Goal: Use online tool/utility: Utilize a website feature to perform a specific function

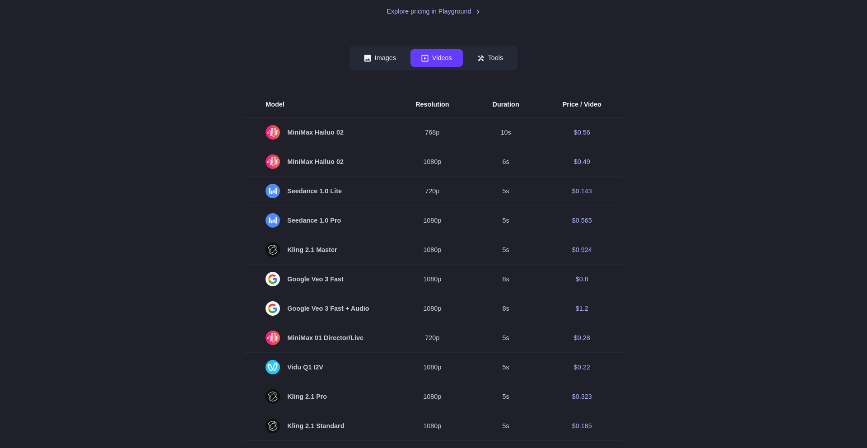
scroll to position [213, 0]
click at [395, 68] on button "Images" at bounding box center [380, 59] width 54 height 18
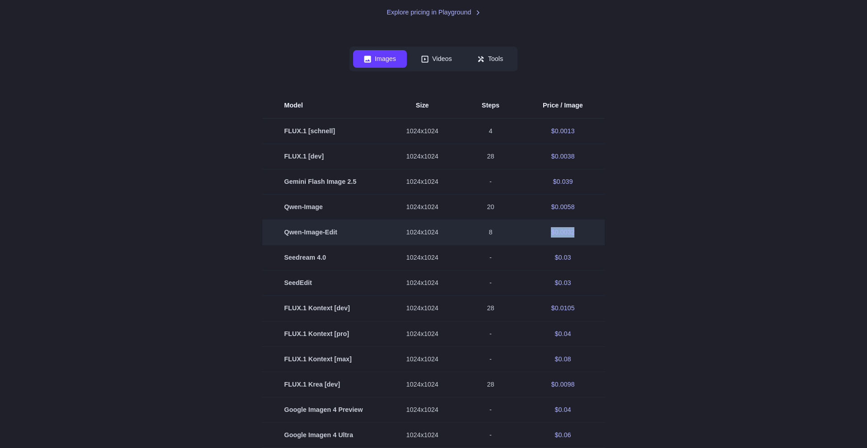
drag, startPoint x: 598, startPoint y: 270, endPoint x: 557, endPoint y: 268, distance: 41.2
click at [557, 245] on td "$0.0032" at bounding box center [563, 232] width 84 height 25
copy td "$0.0032"
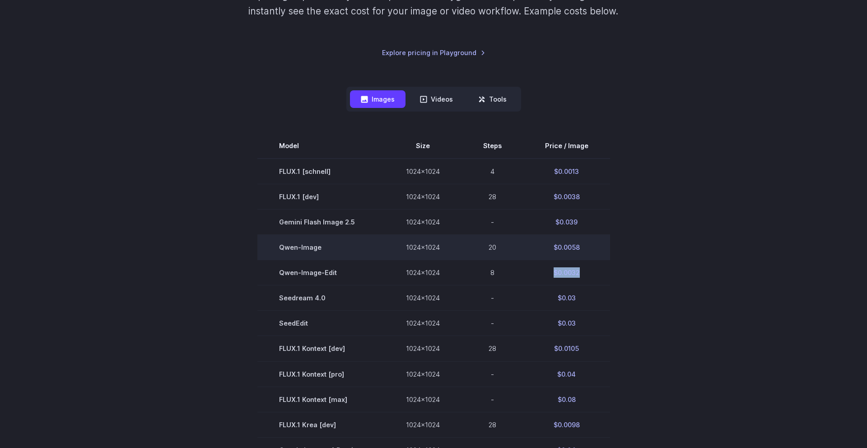
scroll to position [0, 0]
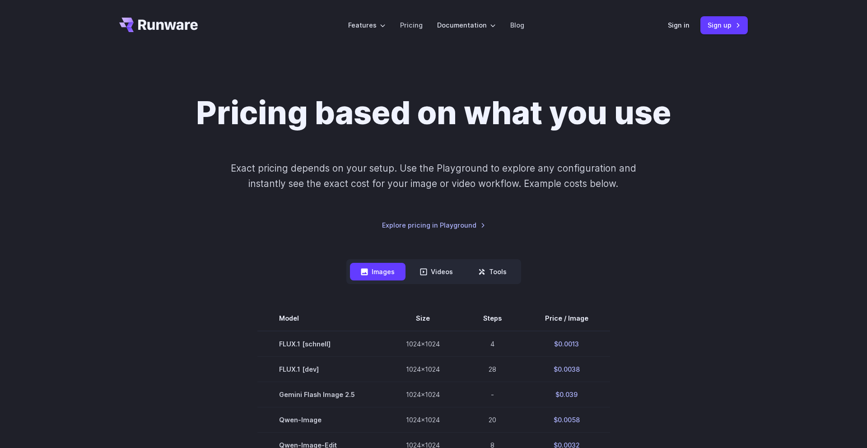
click at [677, 36] on header "Features Tasks Image generation Video generation Sonic Inference Engine™ Models…" at bounding box center [433, 25] width 650 height 51
click at [678, 28] on link "Sign in" at bounding box center [679, 25] width 22 height 10
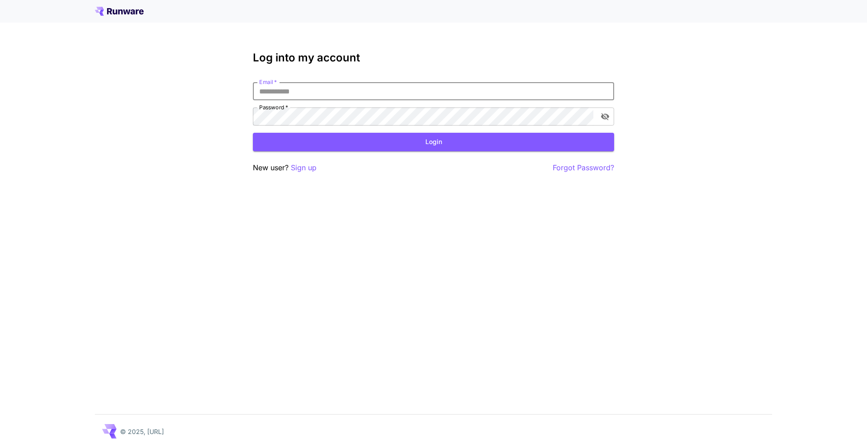
click at [422, 87] on input "Email   *" at bounding box center [433, 91] width 361 height 18
type input "**********"
click at [389, 136] on button "Login" at bounding box center [433, 142] width 361 height 19
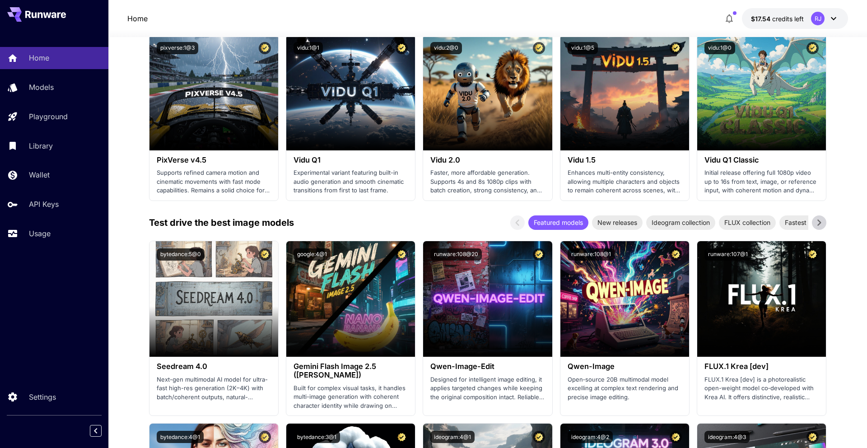
scroll to position [897, 0]
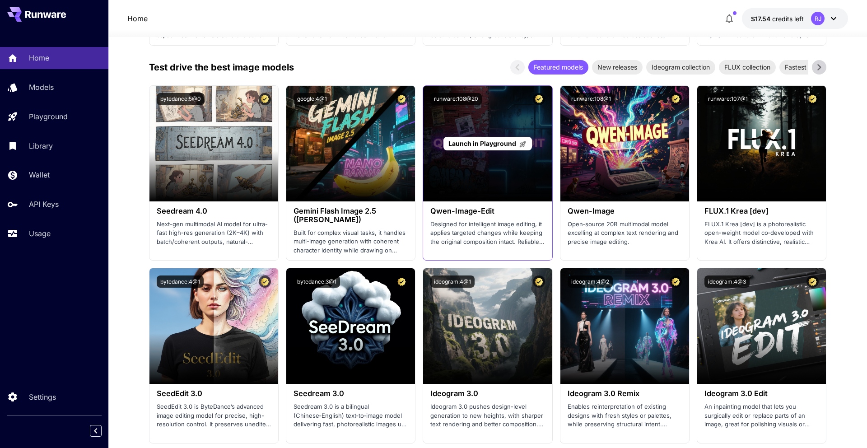
click at [478, 141] on span "Launch in Playground" at bounding box center [482, 144] width 68 height 8
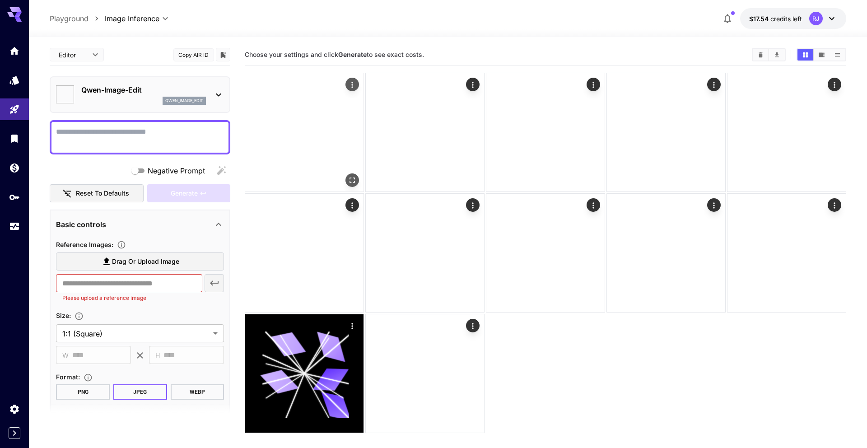
type input "*****"
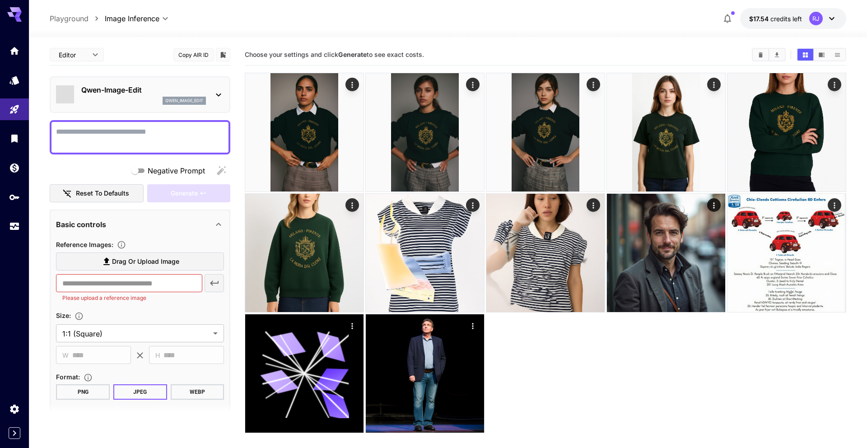
click at [166, 124] on div at bounding box center [140, 137] width 181 height 34
click at [160, 140] on textarea "Negative Prompt" at bounding box center [140, 137] width 168 height 22
paste textarea "*******"
type textarea "*******"
click at [133, 258] on span "Drag or upload image" at bounding box center [145, 261] width 67 height 11
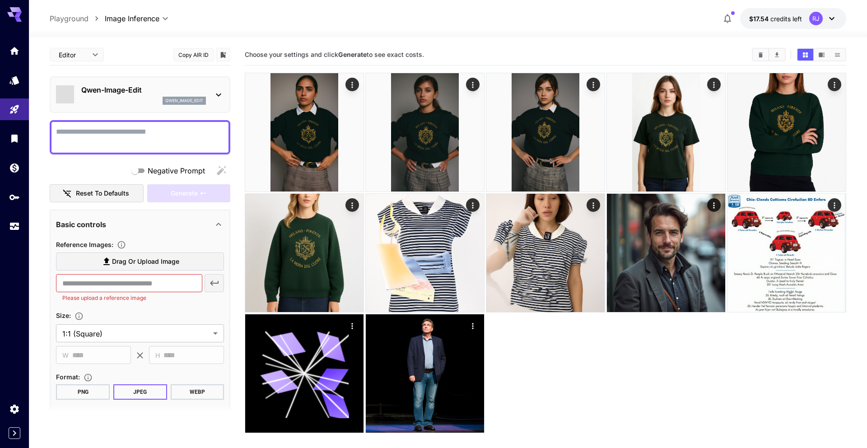
click at [0, 0] on input "Drag or upload image" at bounding box center [0, 0] width 0 height 0
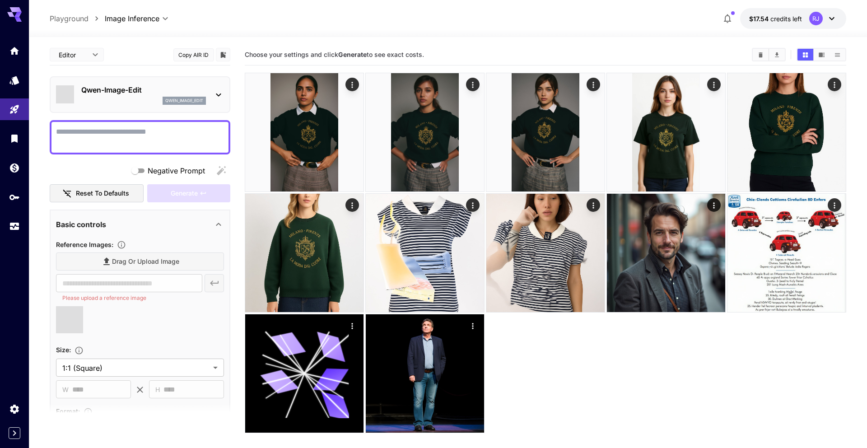
click at [132, 143] on textarea "Negative Prompt" at bounding box center [140, 137] width 168 height 22
type textarea "******"
type input "**********"
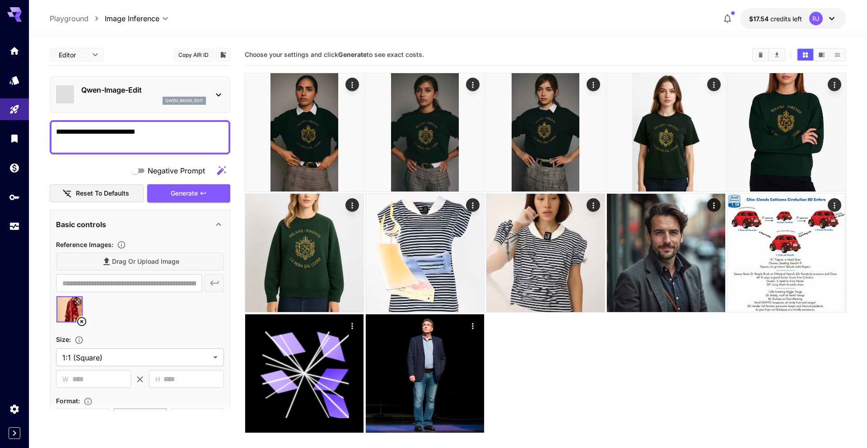
type textarea "**********"
click at [172, 179] on div "Negative Prompt" at bounding box center [140, 171] width 181 height 18
click at [173, 188] on span "Generate" at bounding box center [184, 193] width 27 height 11
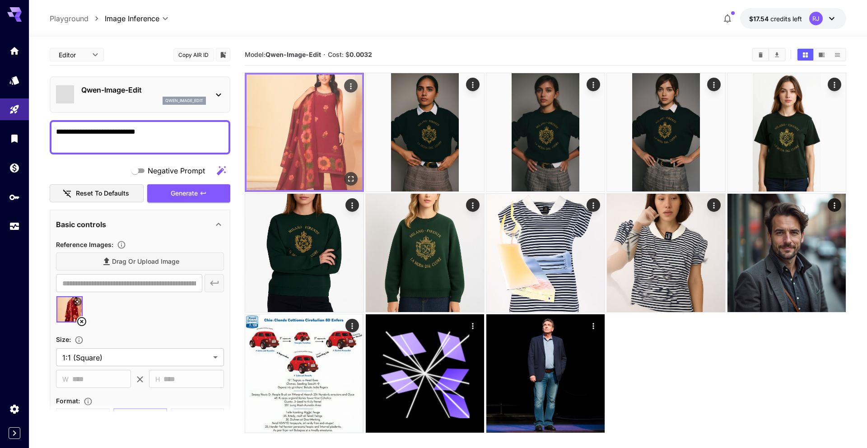
click at [337, 117] on img at bounding box center [305, 133] width 116 height 116
click at [356, 176] on button "Open in fullscreen" at bounding box center [351, 179] width 14 height 14
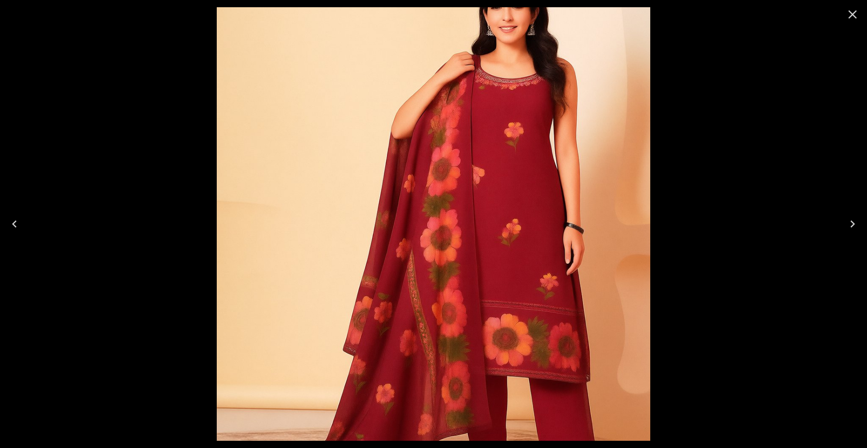
click at [776, 103] on div at bounding box center [433, 224] width 867 height 448
click at [852, 18] on icon "Close" at bounding box center [852, 14] width 14 height 14
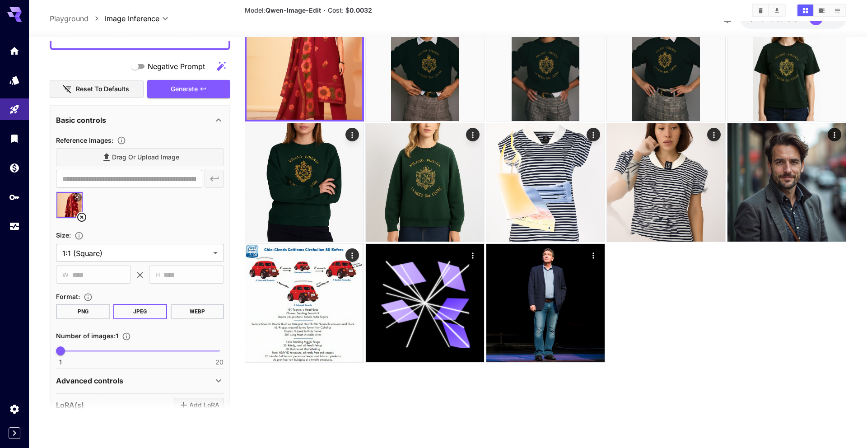
scroll to position [144, 0]
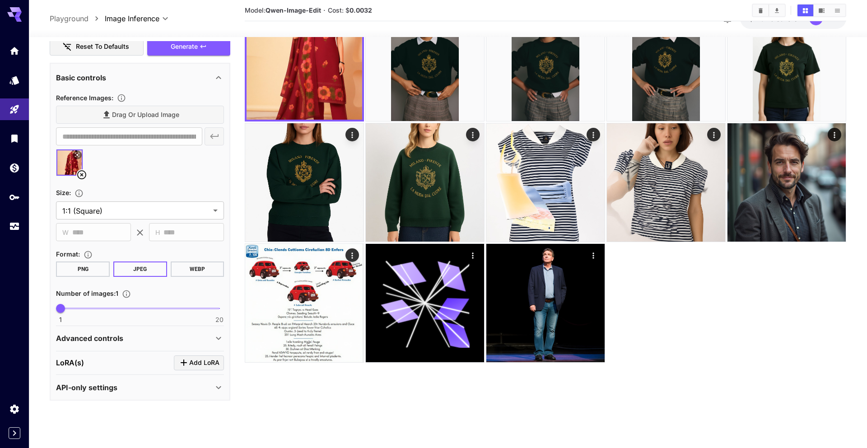
click at [69, 163] on img at bounding box center [69, 162] width 26 height 26
click at [76, 154] on icon at bounding box center [77, 154] width 5 height 5
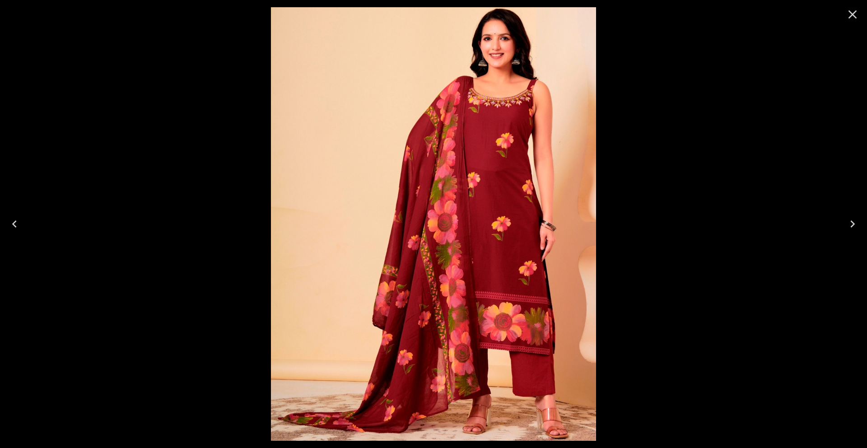
click at [854, 14] on icon "Close" at bounding box center [852, 14] width 14 height 14
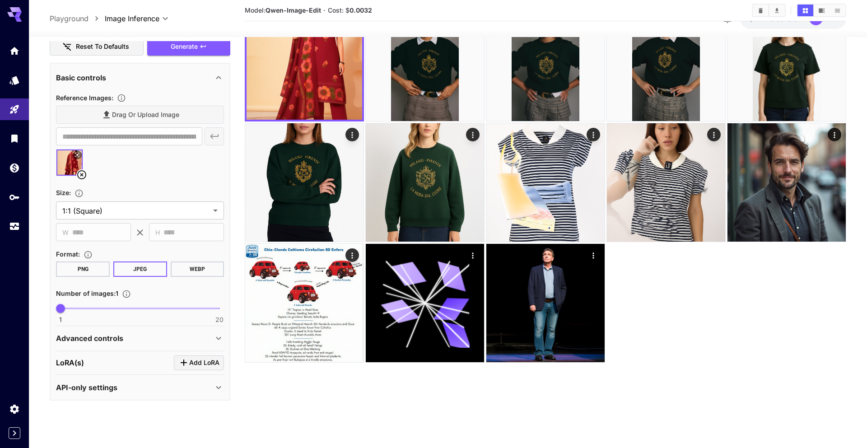
click at [81, 178] on icon at bounding box center [81, 174] width 11 height 11
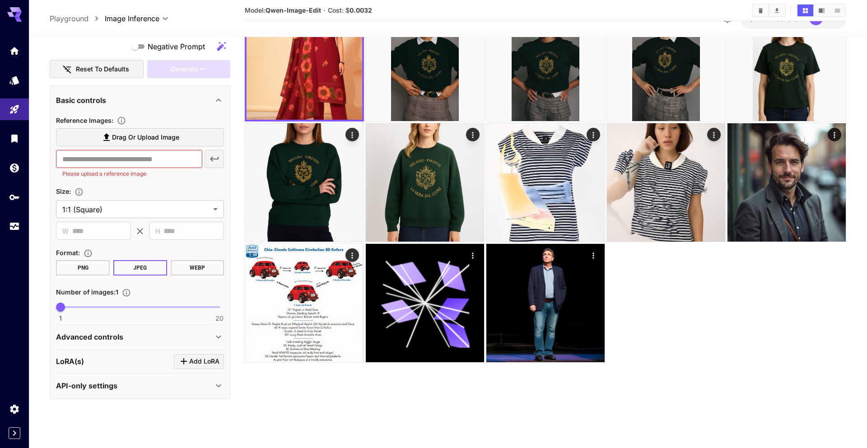
scroll to position [121, 0]
click at [120, 140] on span "Drag or upload image" at bounding box center [145, 137] width 67 height 11
click at [0, 0] on input "Drag or upload image" at bounding box center [0, 0] width 0 height 0
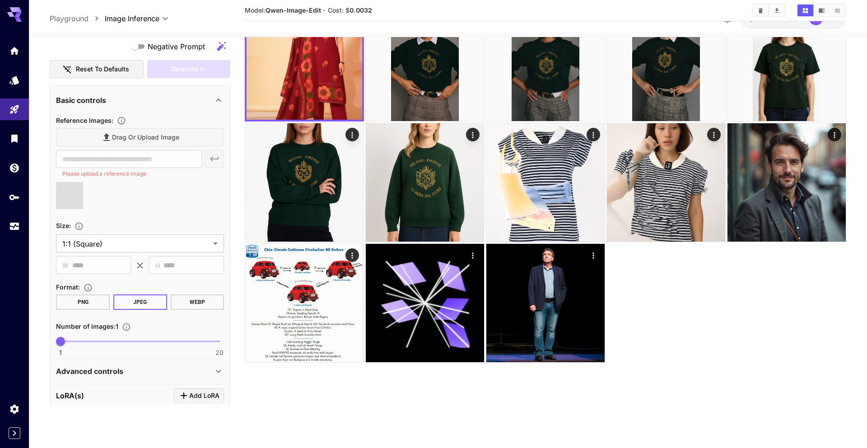
type input "**********"
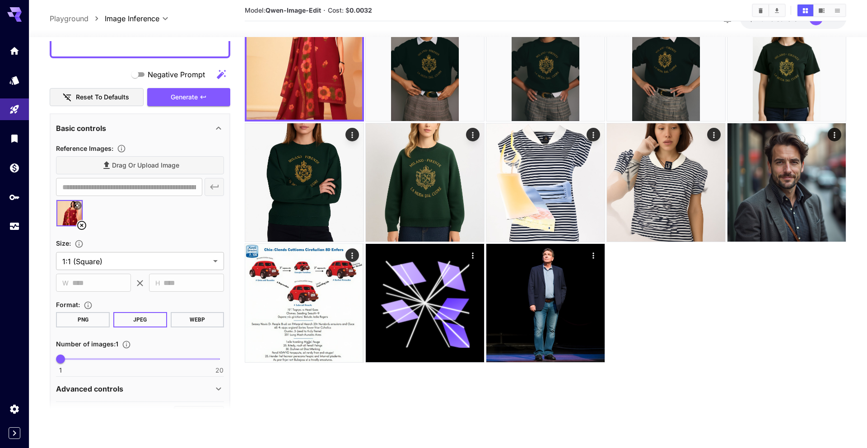
scroll to position [0, 0]
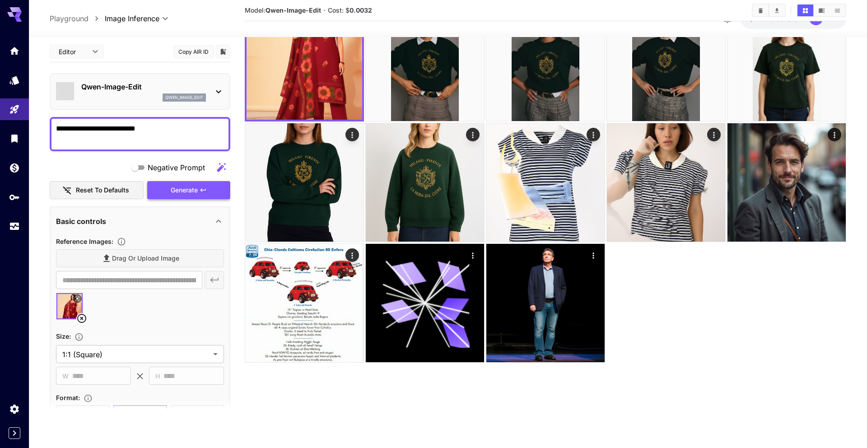
click at [192, 187] on span "Generate" at bounding box center [184, 190] width 27 height 11
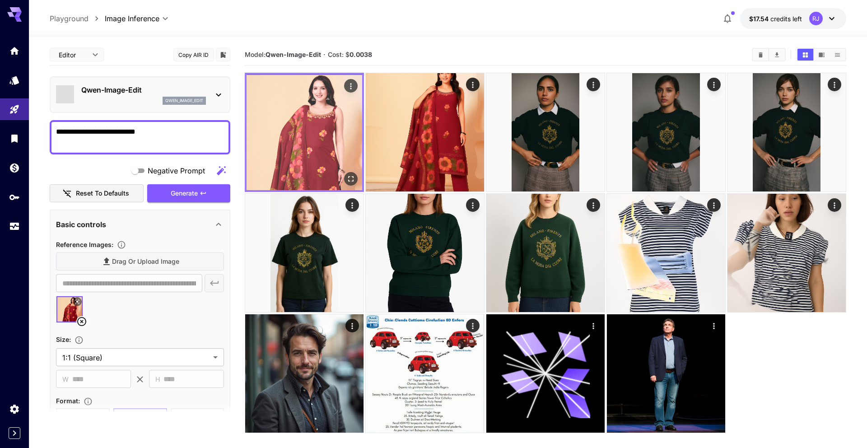
click at [309, 129] on img at bounding box center [305, 133] width 116 height 116
click at [354, 176] on icon "Open in fullscreen" at bounding box center [350, 178] width 9 height 9
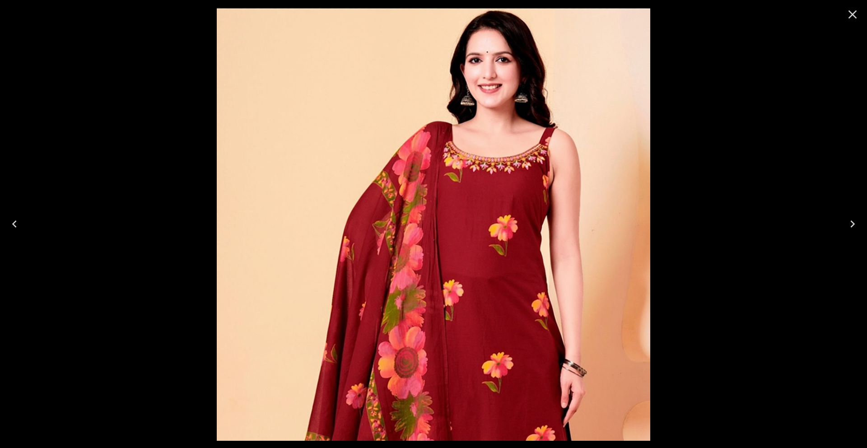
click at [852, 10] on icon "Close" at bounding box center [852, 14] width 14 height 14
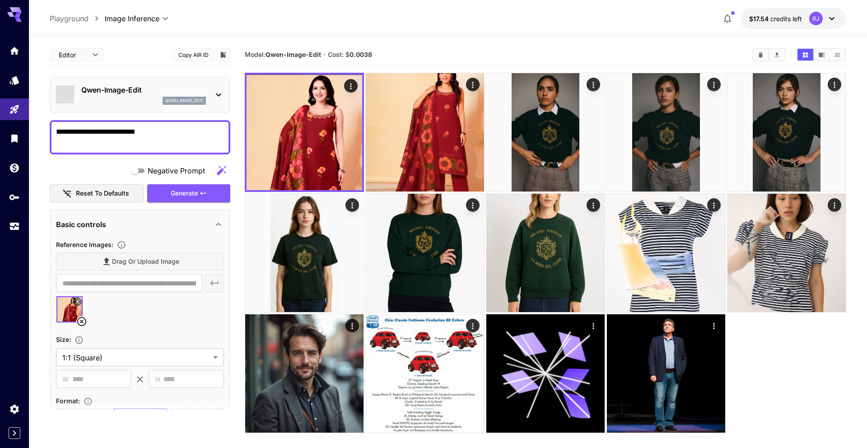
click at [185, 135] on textarea "**********" at bounding box center [140, 137] width 168 height 22
type textarea "**********"
click at [166, 182] on div "Negative Prompt Reset to defaults Generate" at bounding box center [140, 182] width 181 height 41
click at [166, 184] on button "Generate" at bounding box center [188, 193] width 83 height 19
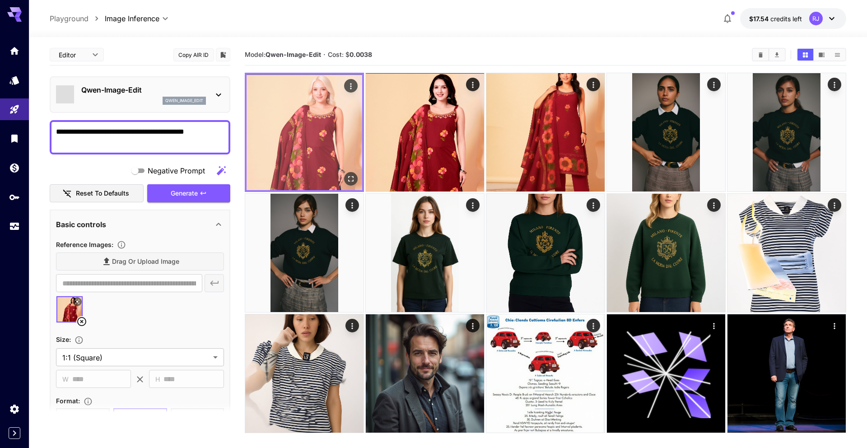
click at [354, 179] on icon "Open in fullscreen" at bounding box center [350, 178] width 9 height 9
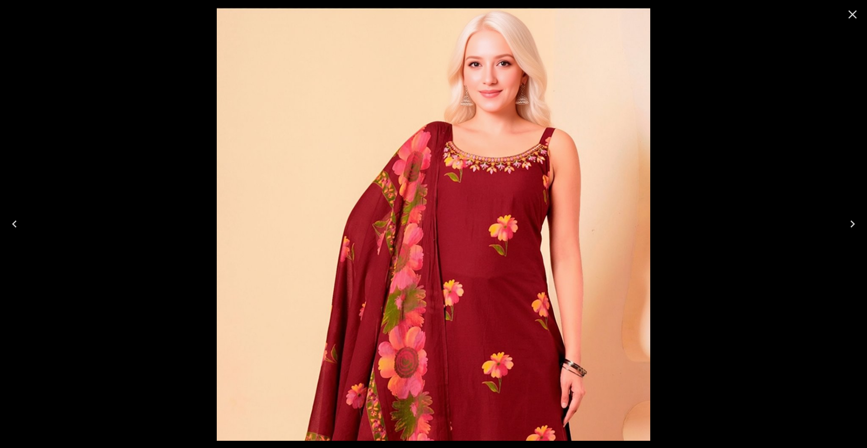
click at [844, 224] on button "Next" at bounding box center [852, 224] width 29 height 36
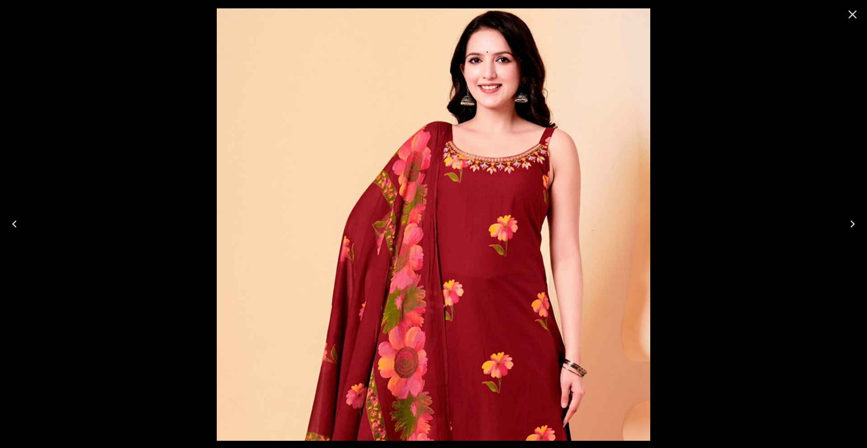
click at [10, 224] on icon "Previous" at bounding box center [14, 224] width 14 height 14
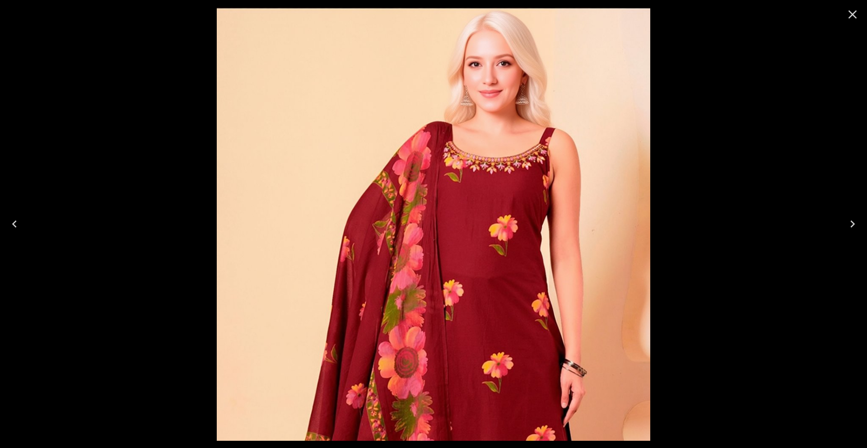
click at [851, 223] on icon "Next" at bounding box center [852, 224] width 14 height 14
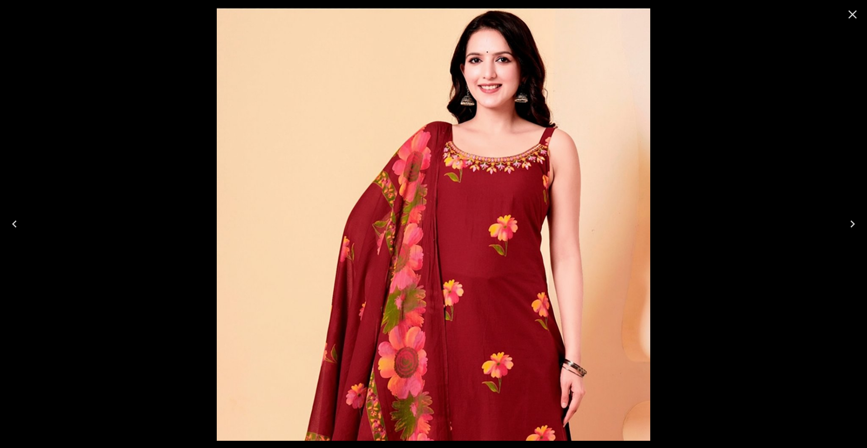
click at [17, 222] on icon "Previous" at bounding box center [14, 224] width 14 height 14
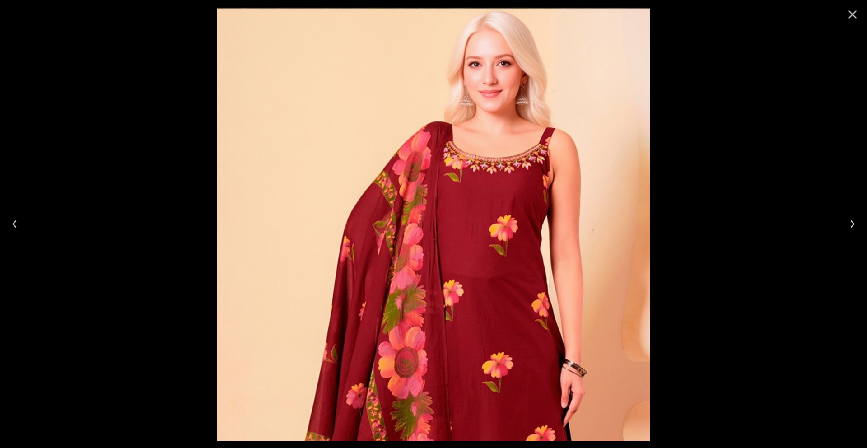
click at [849, 219] on icon "Next" at bounding box center [852, 224] width 14 height 14
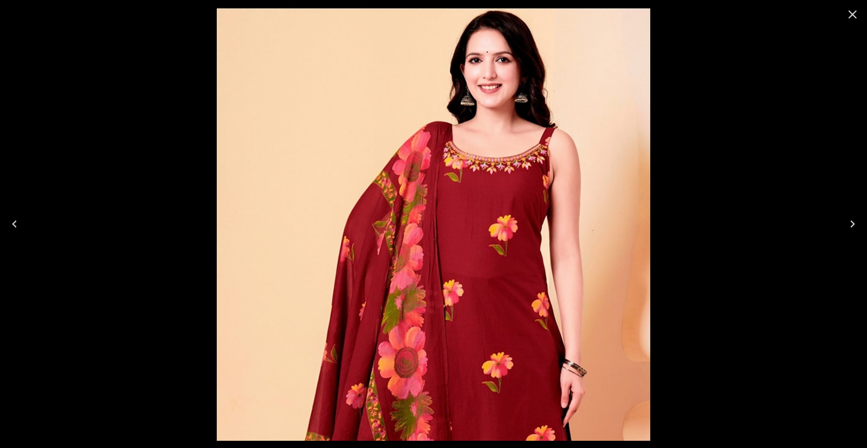
click at [17, 224] on icon "Previous" at bounding box center [14, 224] width 14 height 14
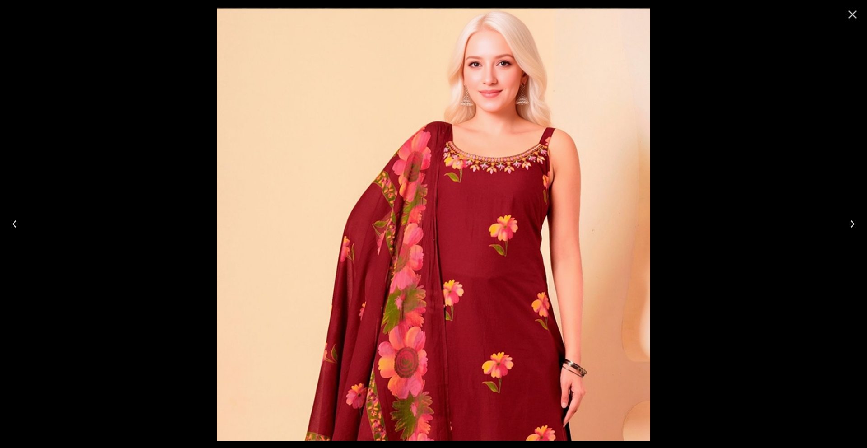
click at [855, 228] on icon "Next" at bounding box center [852, 224] width 14 height 14
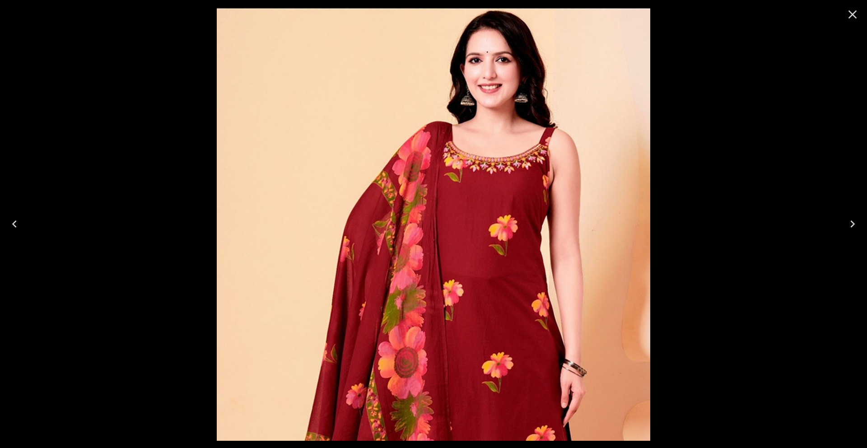
click at [12, 224] on icon "Previous" at bounding box center [14, 224] width 14 height 14
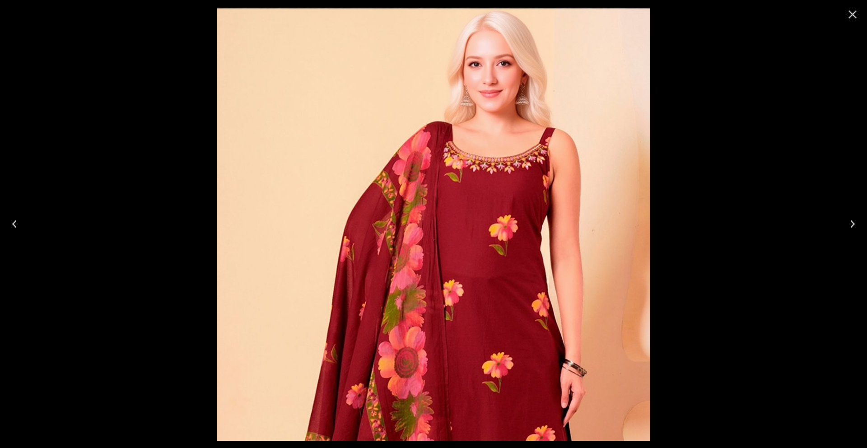
click at [854, 227] on icon "Next" at bounding box center [852, 224] width 14 height 14
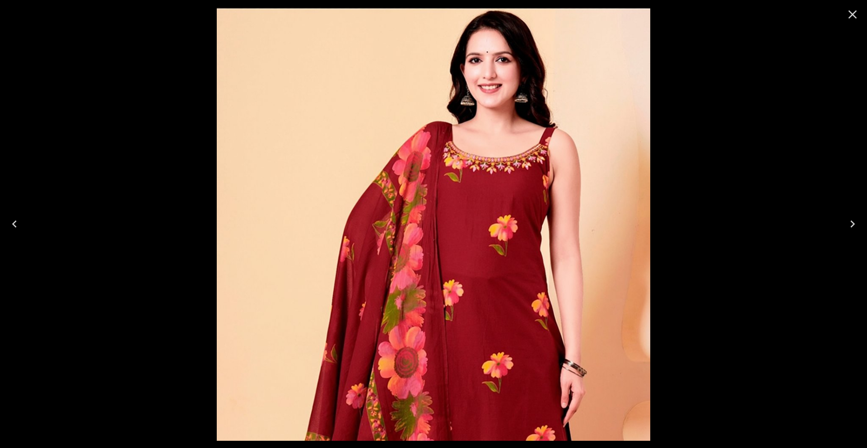
click at [10, 220] on icon "Previous" at bounding box center [14, 224] width 14 height 14
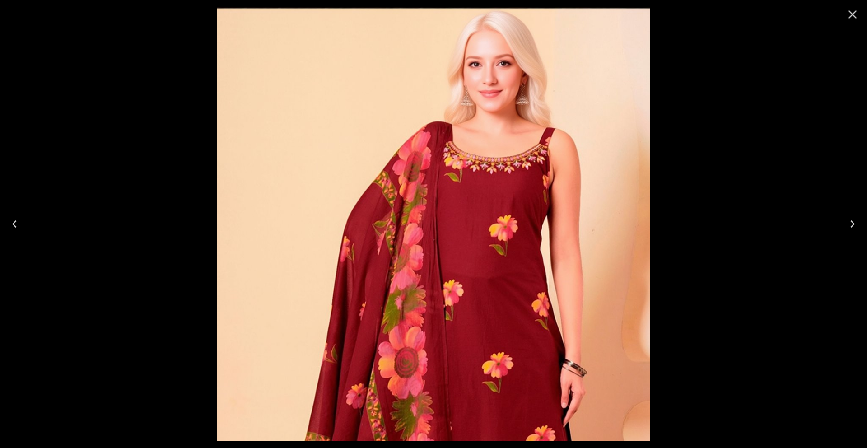
click at [856, 228] on icon "Next" at bounding box center [852, 224] width 14 height 14
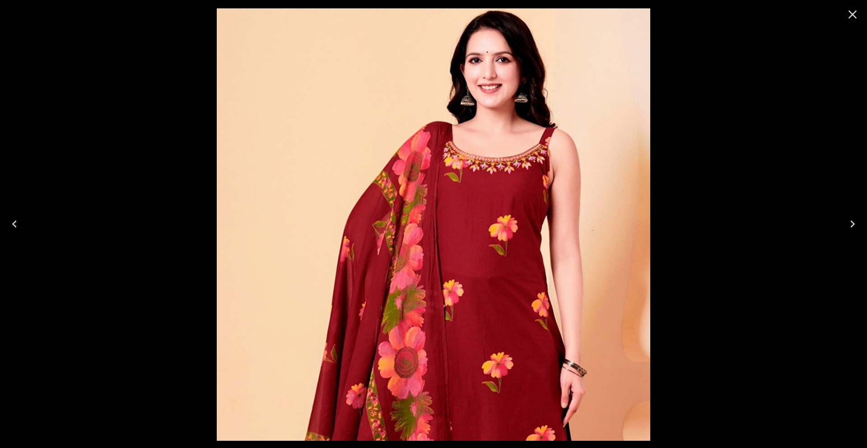
click at [19, 226] on icon "Previous" at bounding box center [14, 224] width 14 height 14
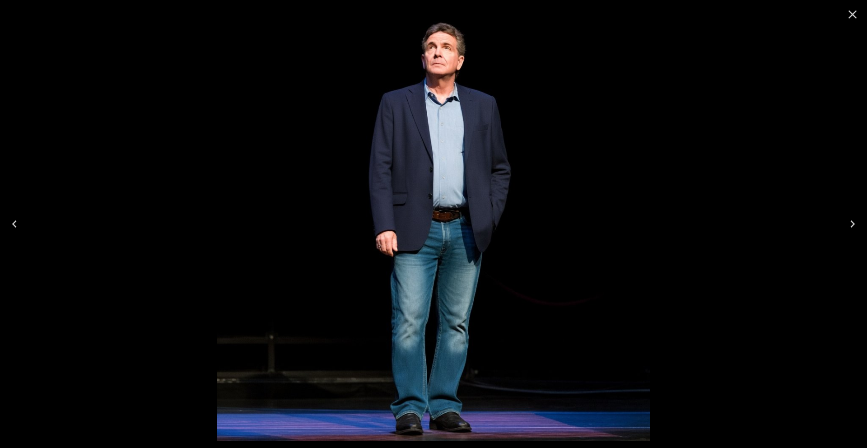
click at [18, 219] on icon "Previous" at bounding box center [14, 224] width 14 height 14
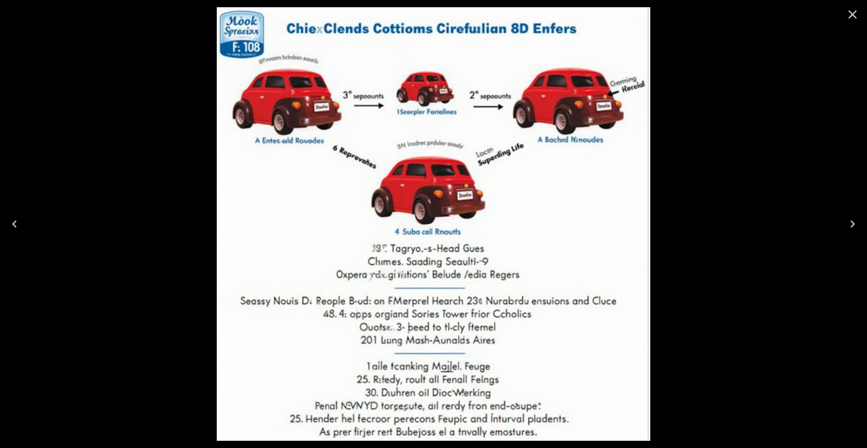
click at [18, 219] on icon "Previous" at bounding box center [14, 224] width 14 height 14
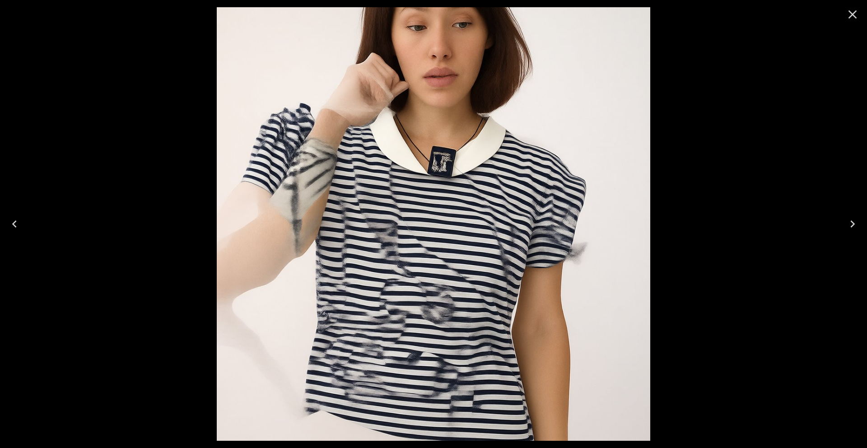
click at [810, 92] on div at bounding box center [433, 224] width 867 height 448
click at [855, 20] on icon "Close" at bounding box center [852, 14] width 14 height 14
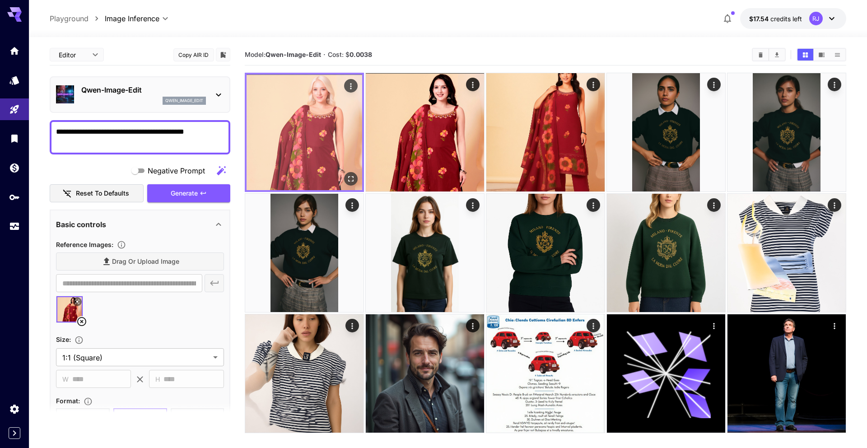
click at [332, 126] on img at bounding box center [305, 133] width 116 height 116
click at [345, 173] on div "Open in fullscreen" at bounding box center [351, 179] width 14 height 14
click at [355, 173] on button "Open in fullscreen" at bounding box center [351, 179] width 14 height 14
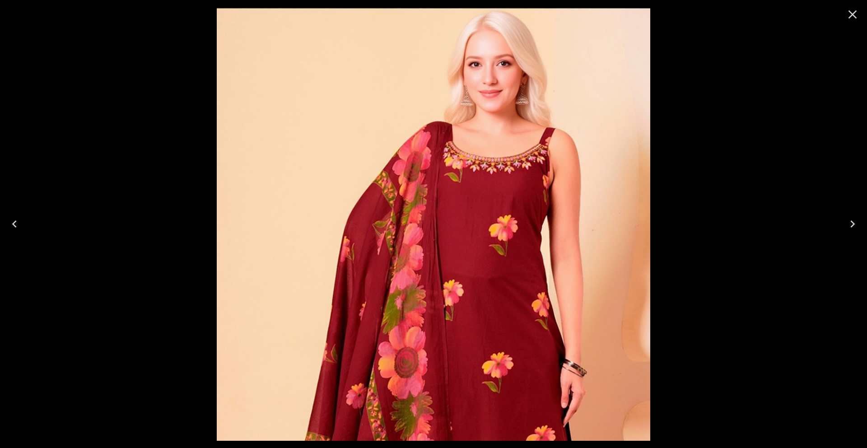
click at [849, 221] on icon "Next" at bounding box center [852, 224] width 14 height 14
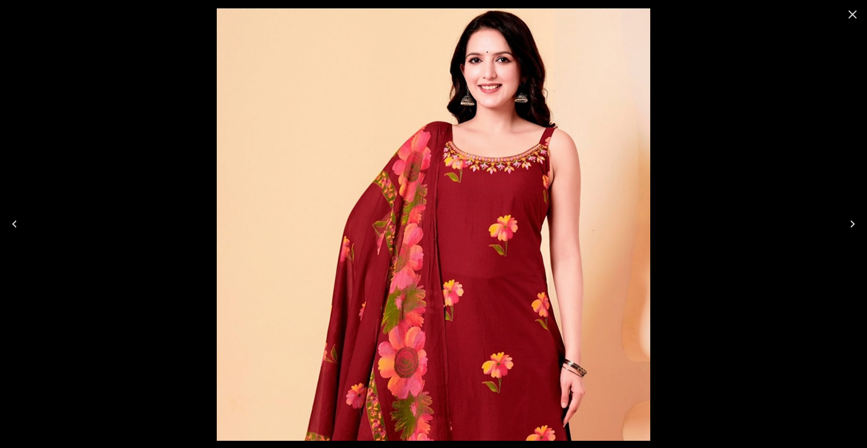
click at [14, 222] on icon "Previous" at bounding box center [14, 223] width 5 height 7
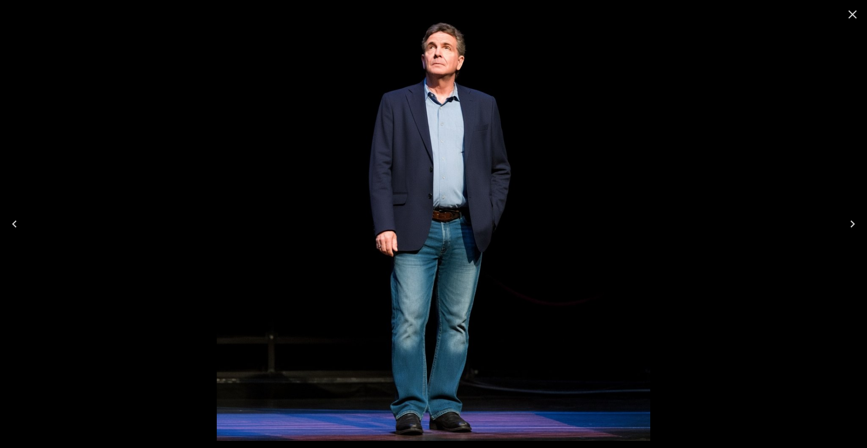
click at [856, 17] on icon "Close" at bounding box center [853, 14] width 9 height 9
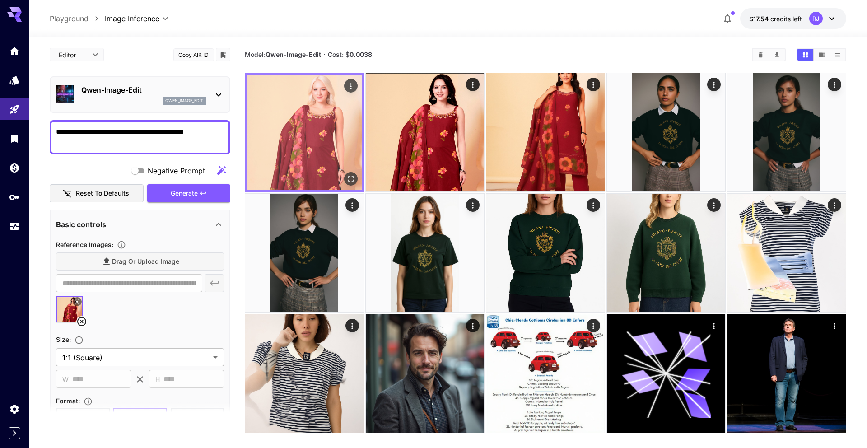
click at [313, 130] on img at bounding box center [305, 133] width 116 height 116
click at [345, 174] on button "Open in fullscreen" at bounding box center [351, 179] width 14 height 14
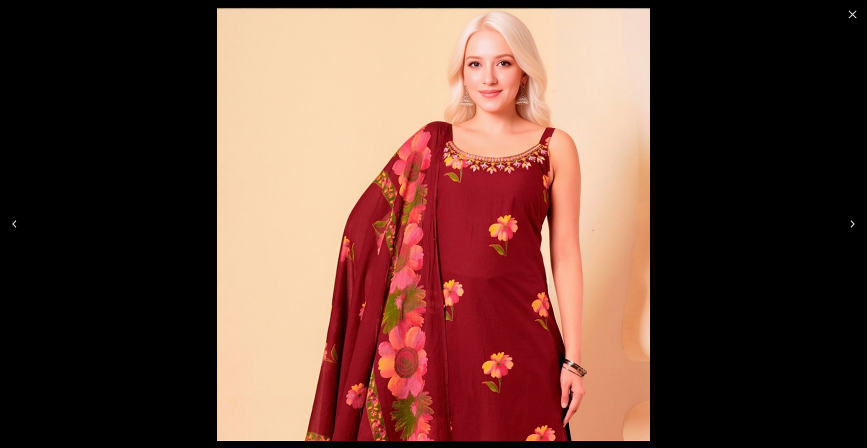
click at [852, 222] on icon "Next" at bounding box center [852, 223] width 5 height 7
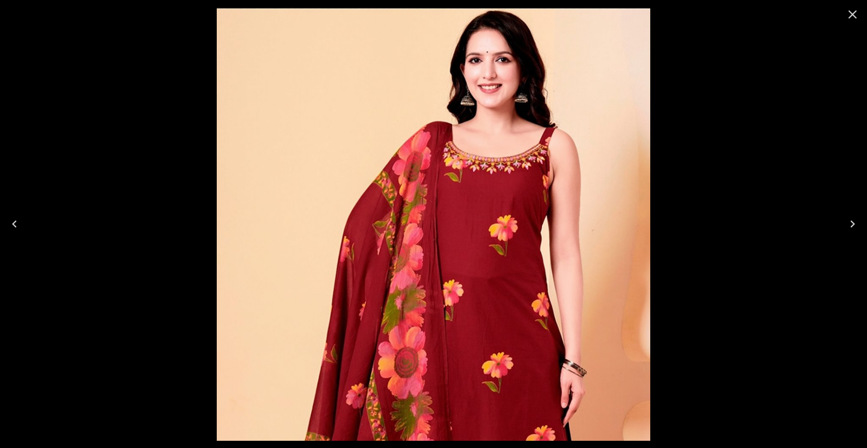
click at [15, 223] on icon "Previous" at bounding box center [14, 224] width 14 height 14
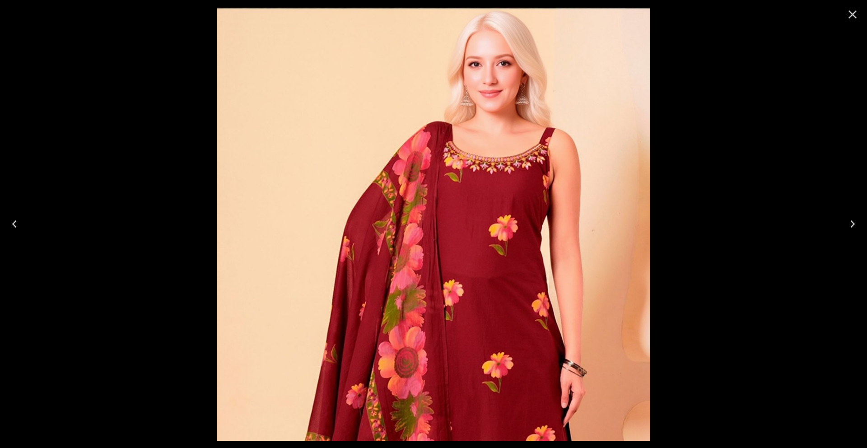
click at [850, 221] on icon "Next" at bounding box center [852, 224] width 14 height 14
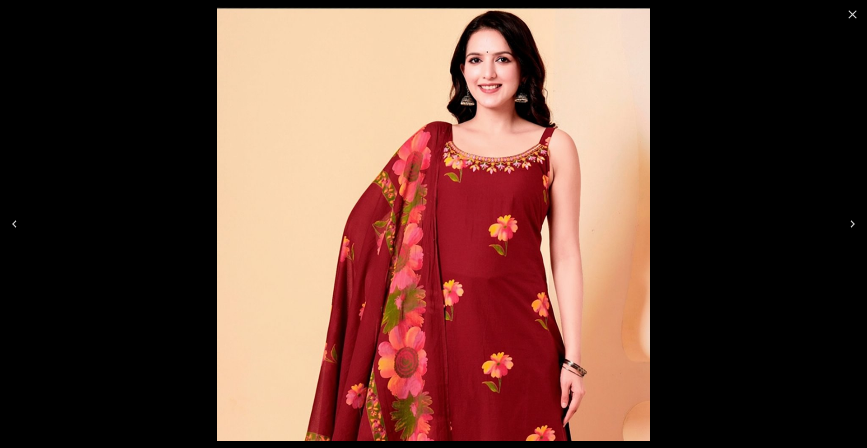
click at [19, 224] on icon "Previous" at bounding box center [14, 224] width 14 height 14
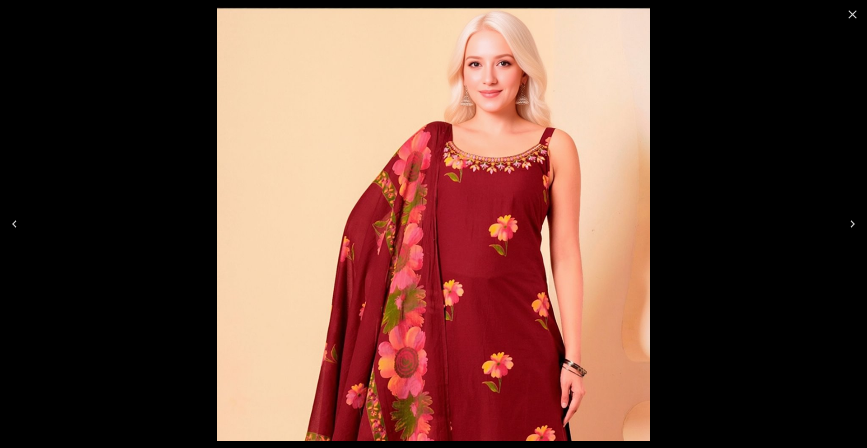
click at [851, 222] on icon "Next" at bounding box center [852, 224] width 14 height 14
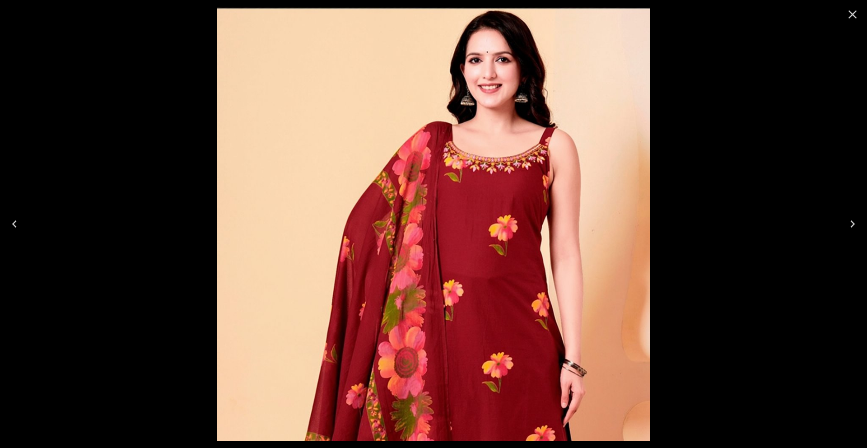
click at [15, 223] on icon "Previous" at bounding box center [14, 224] width 14 height 14
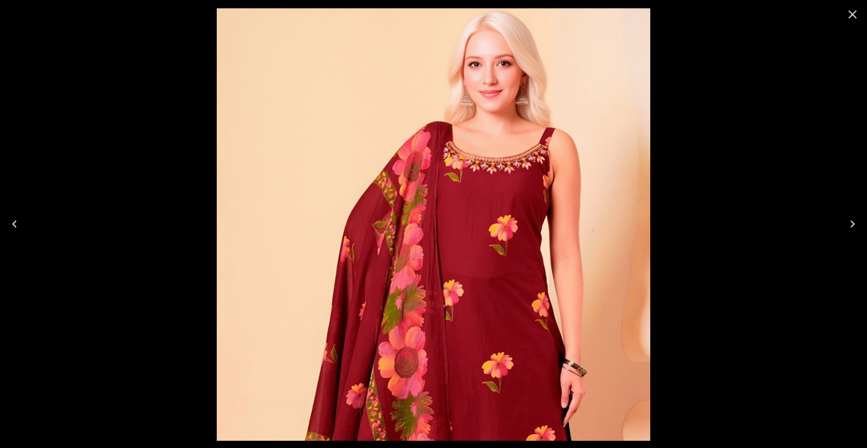
click at [856, 223] on icon "Next" at bounding box center [852, 224] width 14 height 14
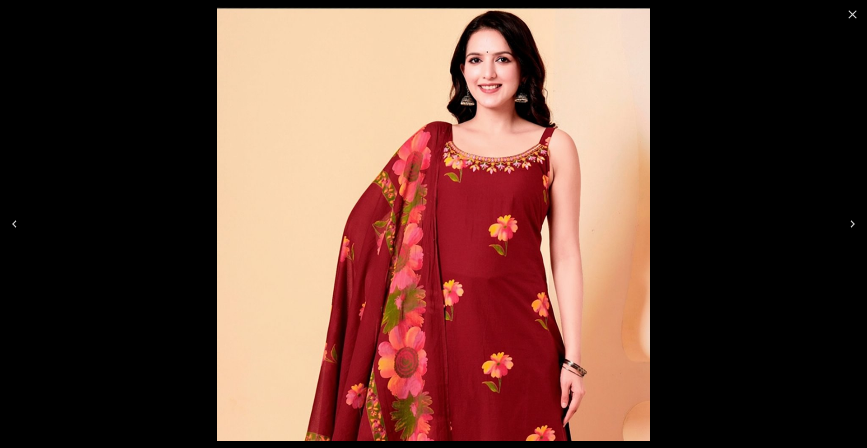
click at [14, 219] on icon "Previous" at bounding box center [14, 224] width 14 height 14
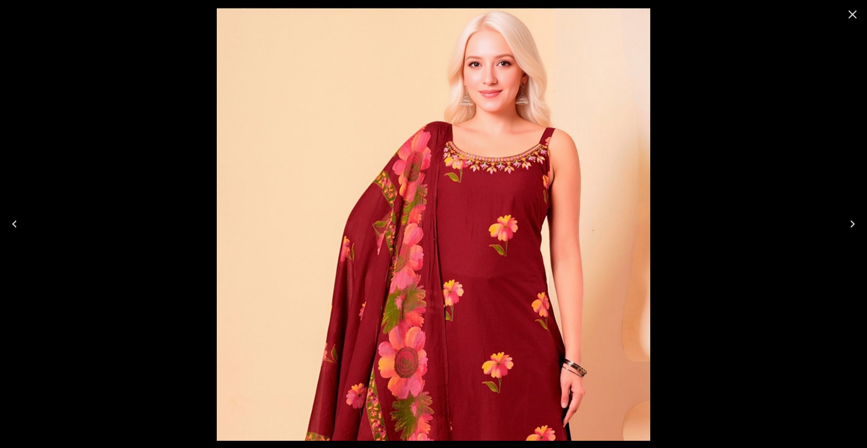
click at [849, 221] on icon "Next" at bounding box center [852, 224] width 14 height 14
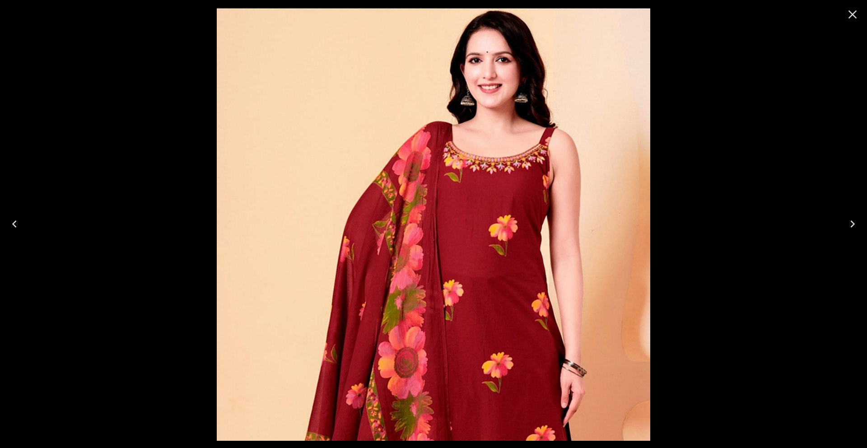
click at [18, 222] on icon "Previous" at bounding box center [14, 224] width 14 height 14
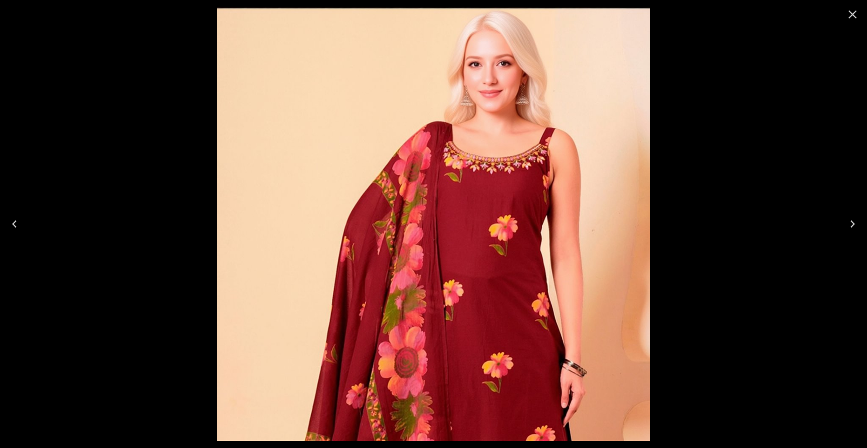
click at [138, 70] on div at bounding box center [433, 224] width 867 height 448
click at [852, 11] on icon "Close" at bounding box center [852, 14] width 14 height 14
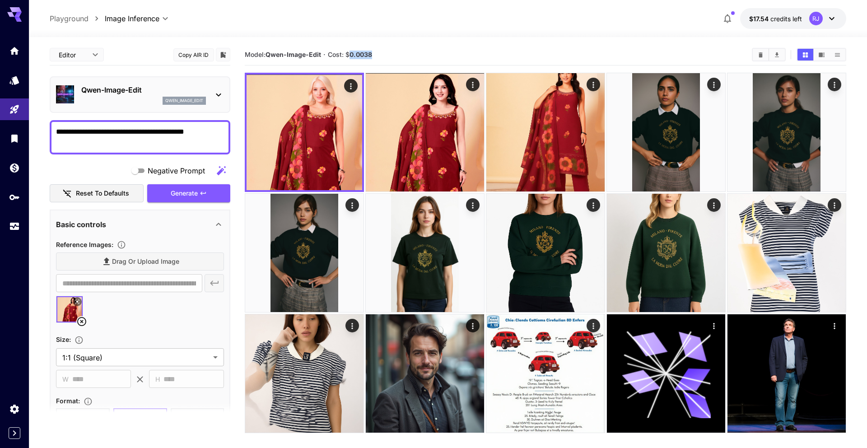
drag, startPoint x: 386, startPoint y: 58, endPoint x: 256, endPoint y: 168, distance: 170.7
click at [351, 58] on section "Model: Qwen-Image-Edit · Cost: $ 0.0038" at bounding box center [495, 54] width 500 height 11
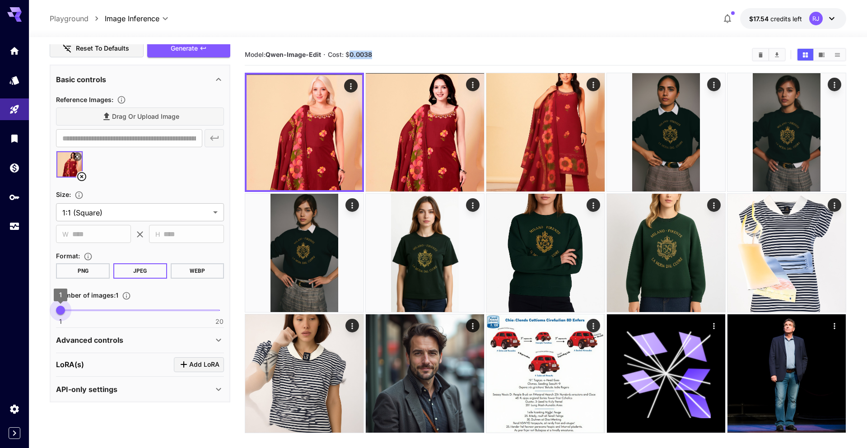
drag, startPoint x: 60, startPoint y: 310, endPoint x: 47, endPoint y: 310, distance: 13.1
click at [47, 310] on section "**********" at bounding box center [448, 278] width 838 height 482
click at [358, 53] on b "0.0038" at bounding box center [361, 55] width 23 height 8
click at [431, 60] on section "Model: Qwen-Image-Edit · Cost: $ 0.0038" at bounding box center [495, 54] width 500 height 11
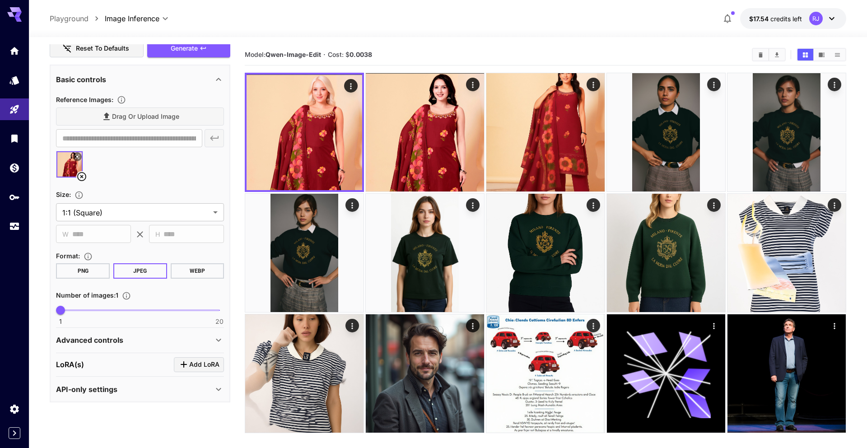
click at [431, 60] on section "Model: Qwen-Image-Edit · Cost: $ 0.0038" at bounding box center [495, 54] width 500 height 11
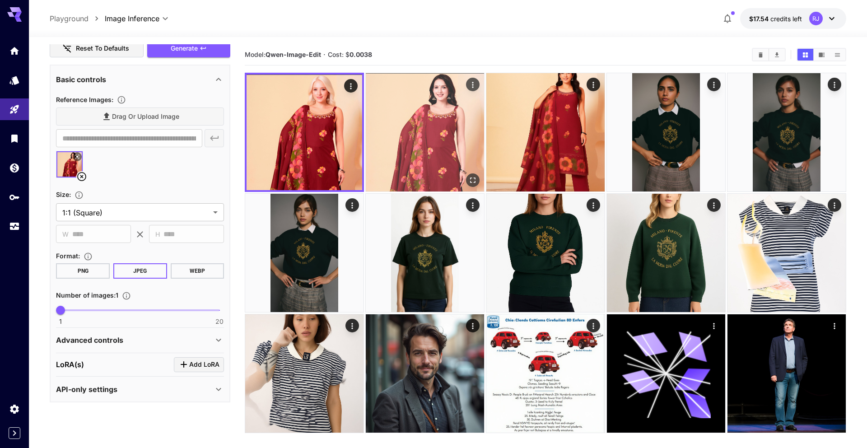
click at [426, 108] on img at bounding box center [425, 132] width 118 height 118
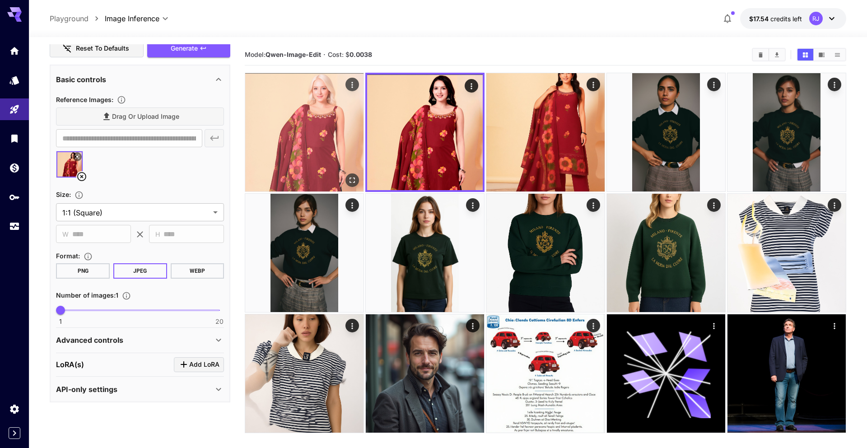
click at [340, 122] on img at bounding box center [304, 132] width 118 height 118
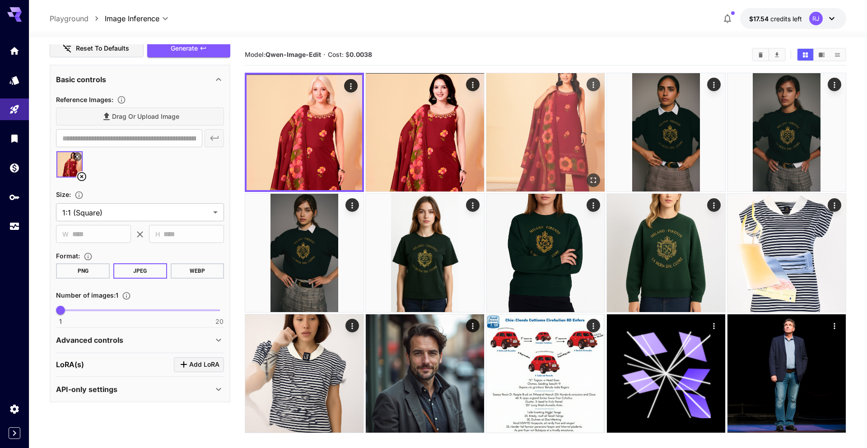
click at [520, 138] on img at bounding box center [545, 132] width 118 height 118
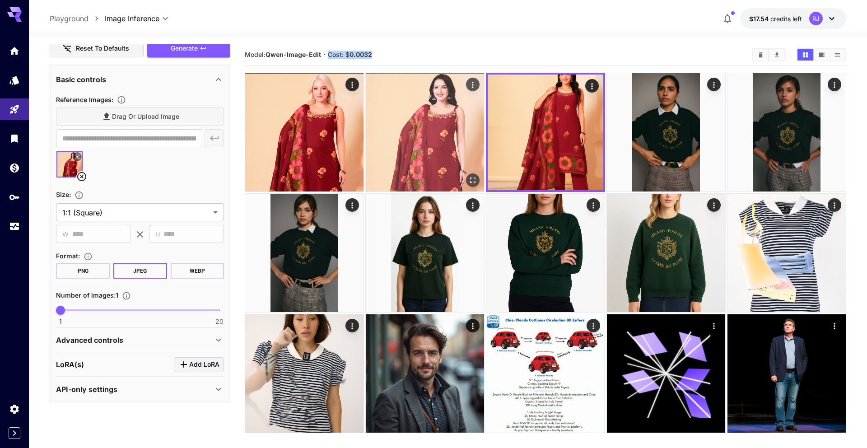
click at [391, 133] on img at bounding box center [425, 132] width 118 height 118
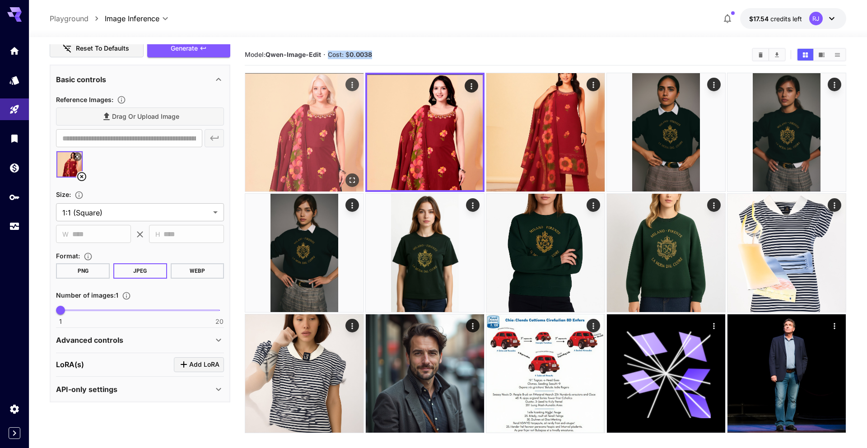
click at [361, 134] on img at bounding box center [304, 132] width 118 height 118
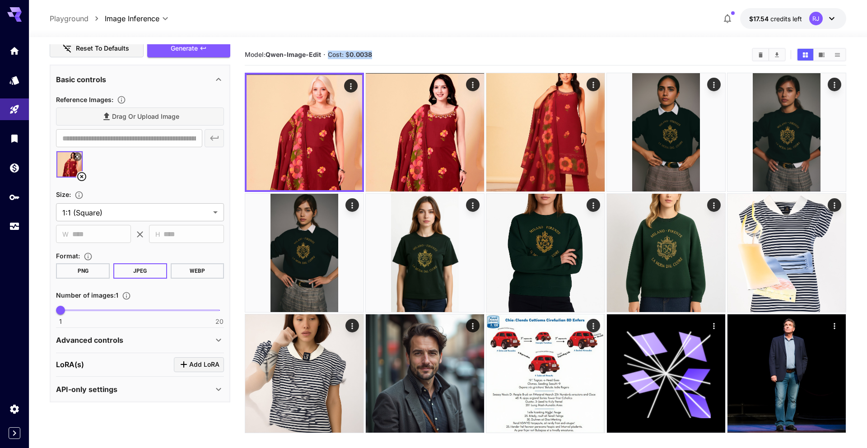
click at [431, 42] on div "**********" at bounding box center [448, 278] width 796 height 482
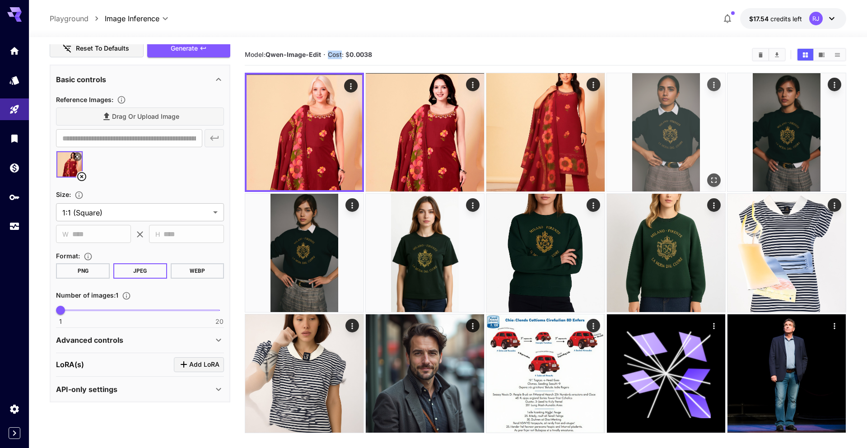
click at [653, 107] on img at bounding box center [666, 132] width 118 height 118
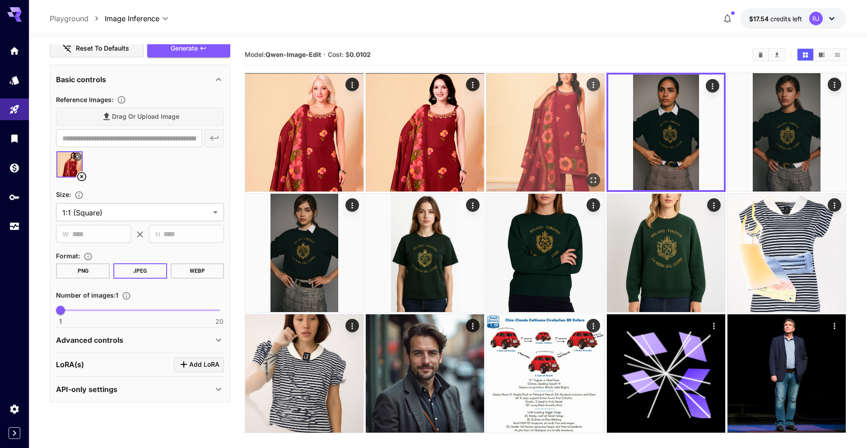
click at [517, 122] on img at bounding box center [545, 132] width 118 height 118
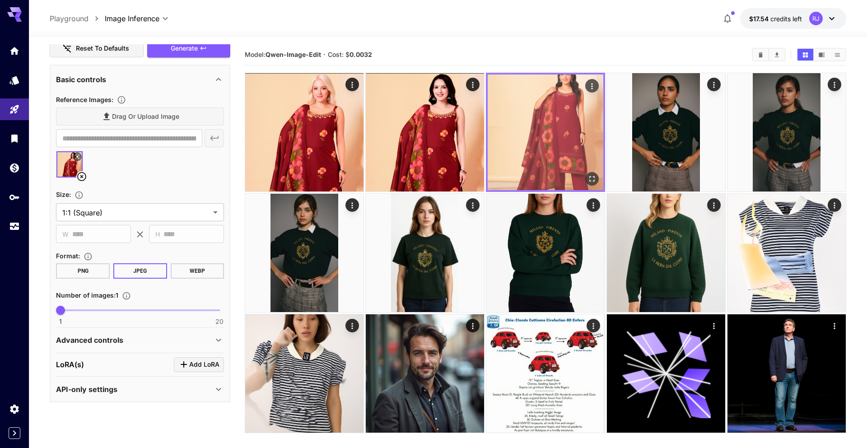
click at [517, 122] on img at bounding box center [546, 133] width 116 height 116
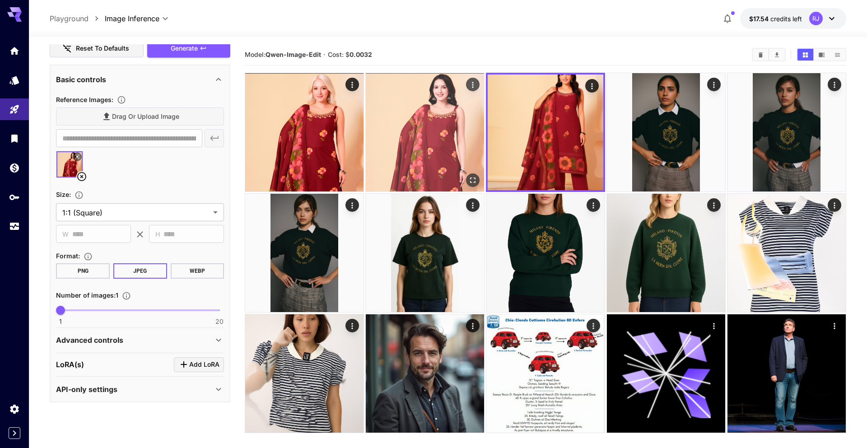
click at [426, 116] on img at bounding box center [425, 132] width 118 height 118
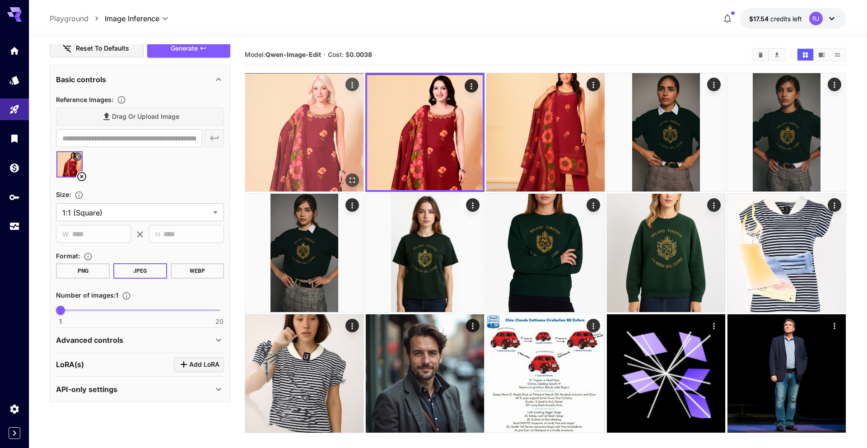
click at [317, 117] on img at bounding box center [304, 132] width 118 height 118
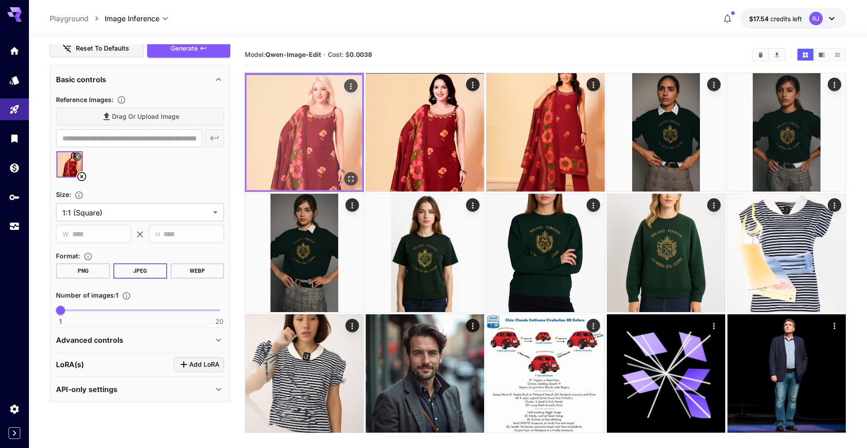
click at [348, 177] on icon "Open in fullscreen" at bounding box center [350, 178] width 9 height 9
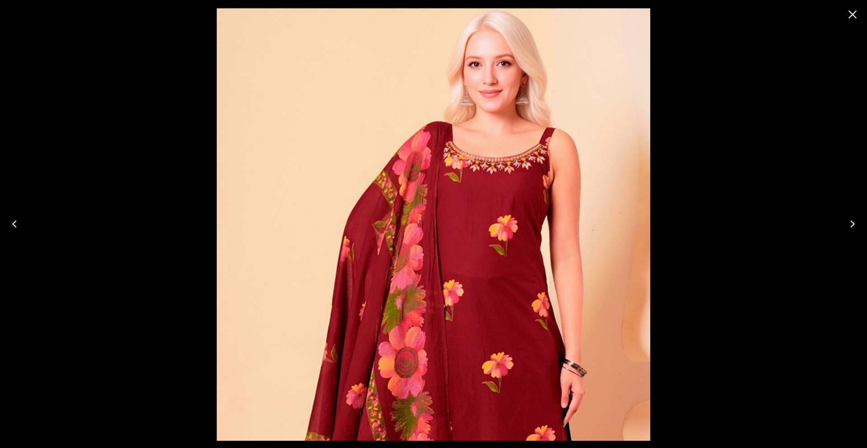
click at [851, 13] on icon "Close" at bounding box center [853, 14] width 9 height 9
